Goal: Task Accomplishment & Management: Manage account settings

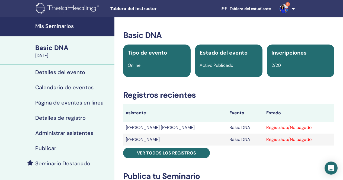
scroll to position [26, 0]
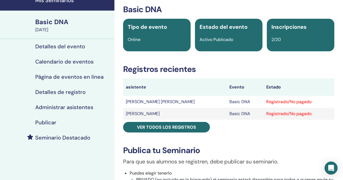
click at [57, 29] on div "September 26, 2025" at bounding box center [73, 30] width 76 height 7
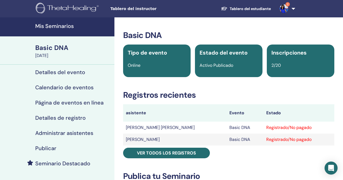
scroll to position [0, 0]
click at [57, 28] on h4 "Mis Seminarios" at bounding box center [73, 26] width 76 height 7
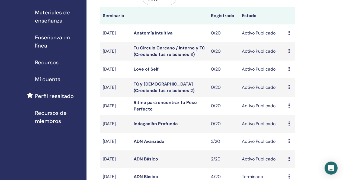
scroll to position [82, 0]
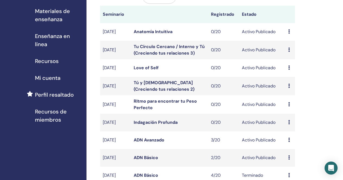
click at [148, 143] on link "ADN Avanzado" at bounding box center [149, 140] width 31 height 6
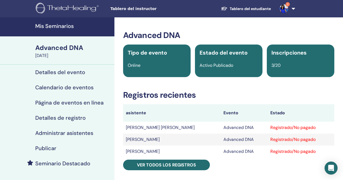
click at [285, 7] on img at bounding box center [283, 8] width 9 height 9
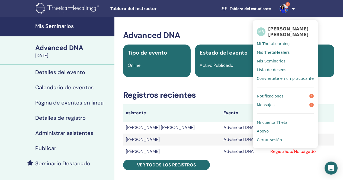
click at [270, 95] on span "Notificaciones" at bounding box center [270, 96] width 27 height 5
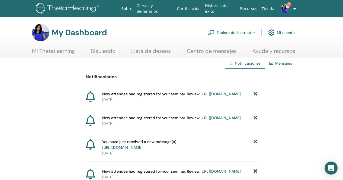
click at [200, 96] on link "https://member.thetahealing.com/instructor/seminar/377018/attendees" at bounding box center [220, 93] width 40 height 5
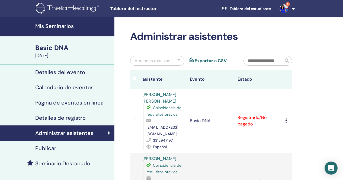
click at [53, 51] on div "Basic DNA" at bounding box center [73, 47] width 76 height 9
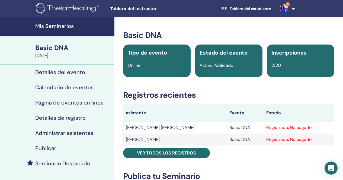
click at [53, 25] on h4 "Mis Seminarios" at bounding box center [73, 26] width 76 height 7
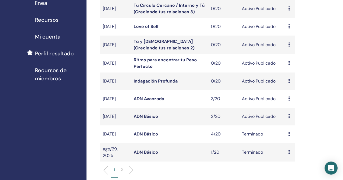
scroll to position [124, 0]
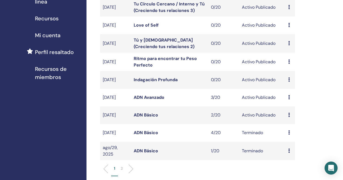
click at [147, 135] on link "ADN Básico" at bounding box center [146, 133] width 24 height 6
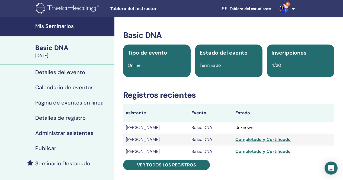
click at [51, 30] on link "Mis Seminarios" at bounding box center [57, 26] width 114 height 19
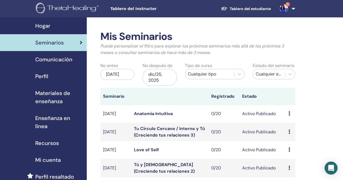
click at [285, 8] on img at bounding box center [283, 8] width 9 height 9
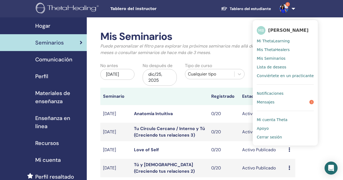
click at [268, 104] on span "Mensajes" at bounding box center [266, 101] width 18 height 5
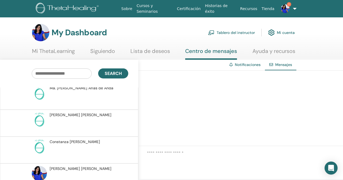
scroll to position [1619, 0]
click at [285, 7] on img at bounding box center [285, 8] width 9 height 9
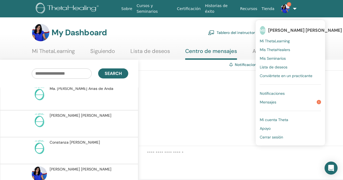
click at [317, 102] on span "1" at bounding box center [319, 102] width 4 height 4
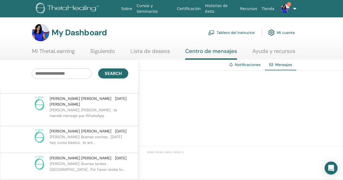
scroll to position [23, 0]
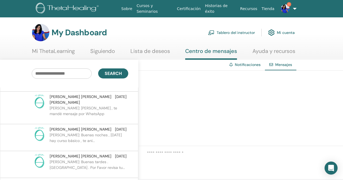
click at [79, 132] on p "[PERSON_NAME]: Buenas noches , [DATE] hay curso básico , te ani..." at bounding box center [89, 140] width 79 height 16
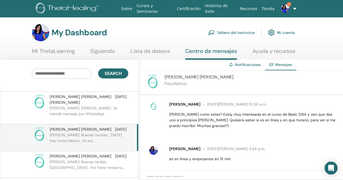
scroll to position [79, 0]
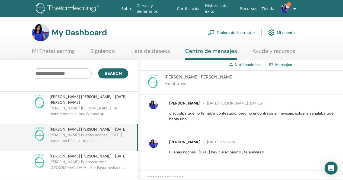
click at [94, 159] on p "MARIA ENNA: Buenas tardes . Bienvenida . Por Favor revisa tu..." at bounding box center [89, 167] width 79 height 16
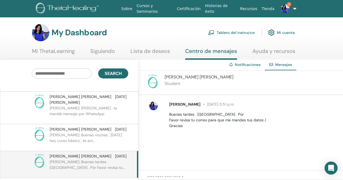
click at [80, 105] on p "MARIA ENNA: Hola , te mandé mensaje por WhatsApp" at bounding box center [89, 113] width 79 height 16
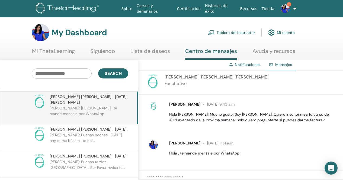
scroll to position [1, 0]
click at [243, 33] on link "Tablero del instructor" at bounding box center [231, 33] width 47 height 12
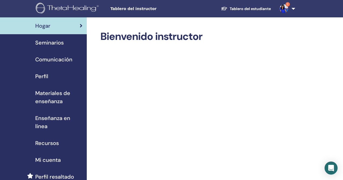
click at [41, 43] on span "Seminarios" at bounding box center [49, 42] width 28 height 8
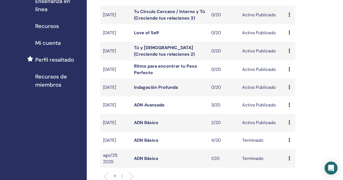
scroll to position [118, 0]
